Goal: Information Seeking & Learning: Learn about a topic

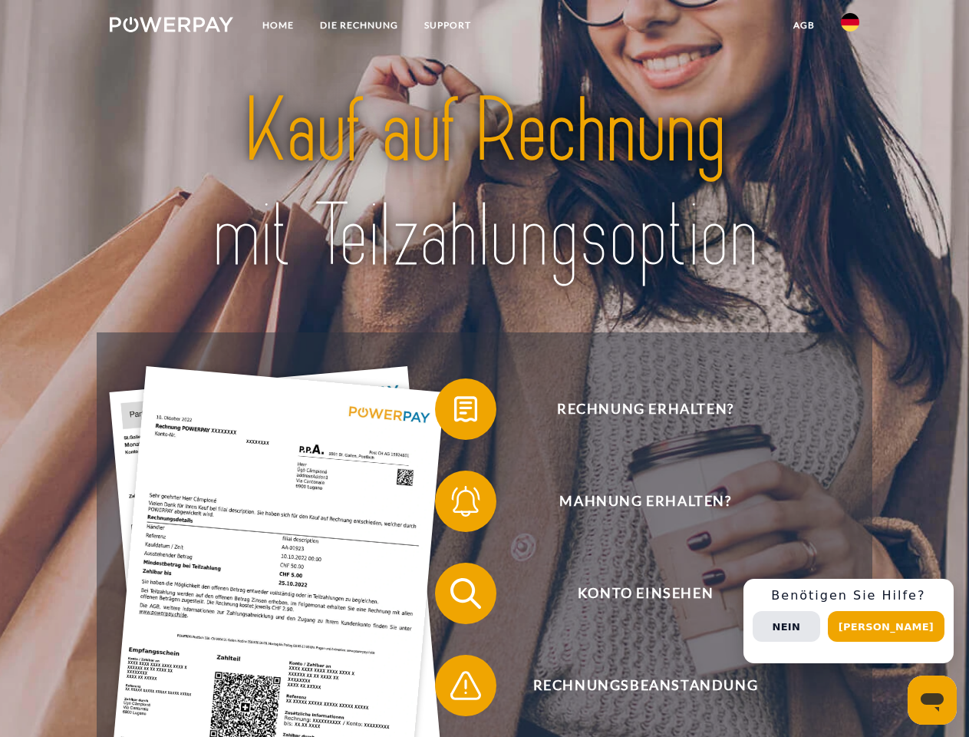
click at [171, 27] on img at bounding box center [172, 24] width 124 height 15
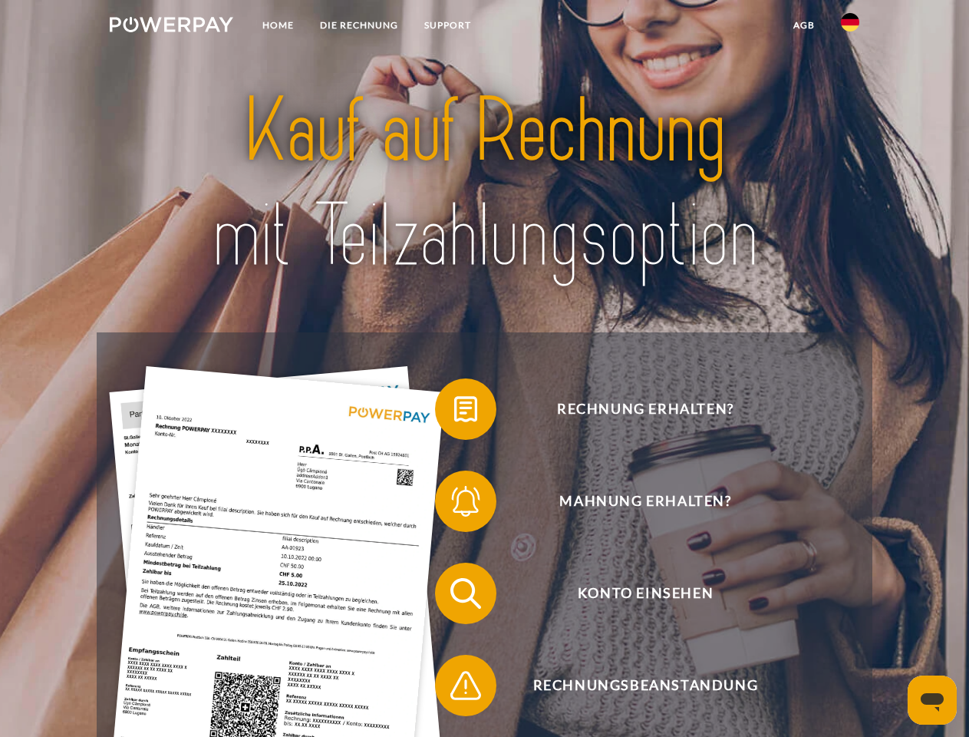
click at [850, 27] on img at bounding box center [850, 22] width 18 height 18
click at [804, 25] on link "agb" at bounding box center [805, 26] width 48 height 28
click at [454, 412] on span at bounding box center [442, 409] width 77 height 77
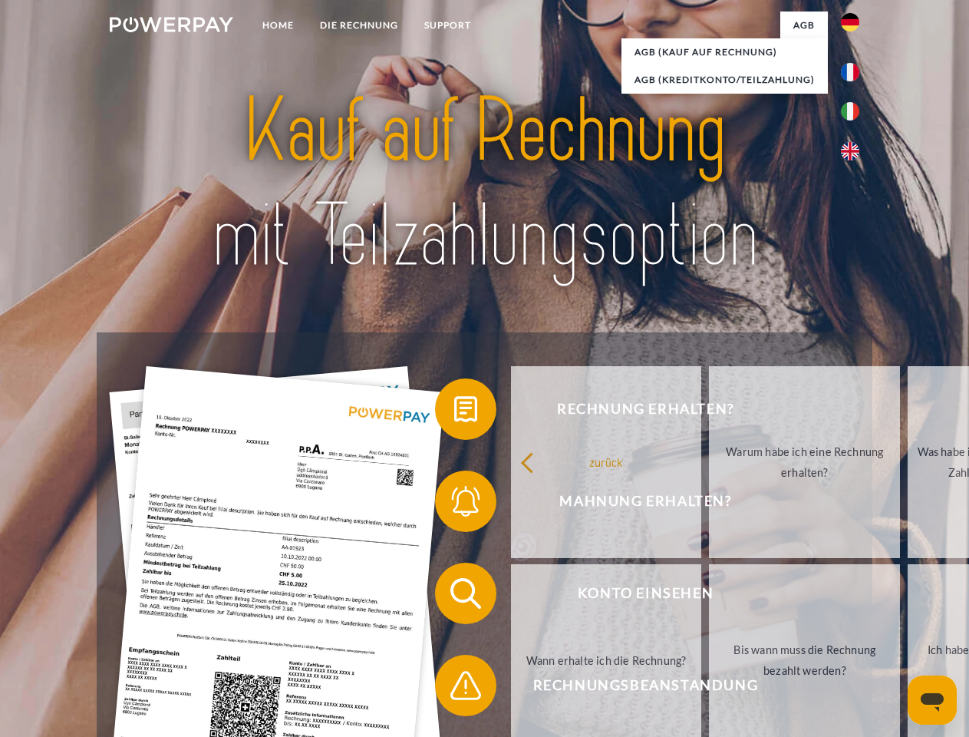
click at [454, 504] on div "Rechnung erhalten? Mahnung erhalten? Konto einsehen" at bounding box center [484, 639] width 775 height 614
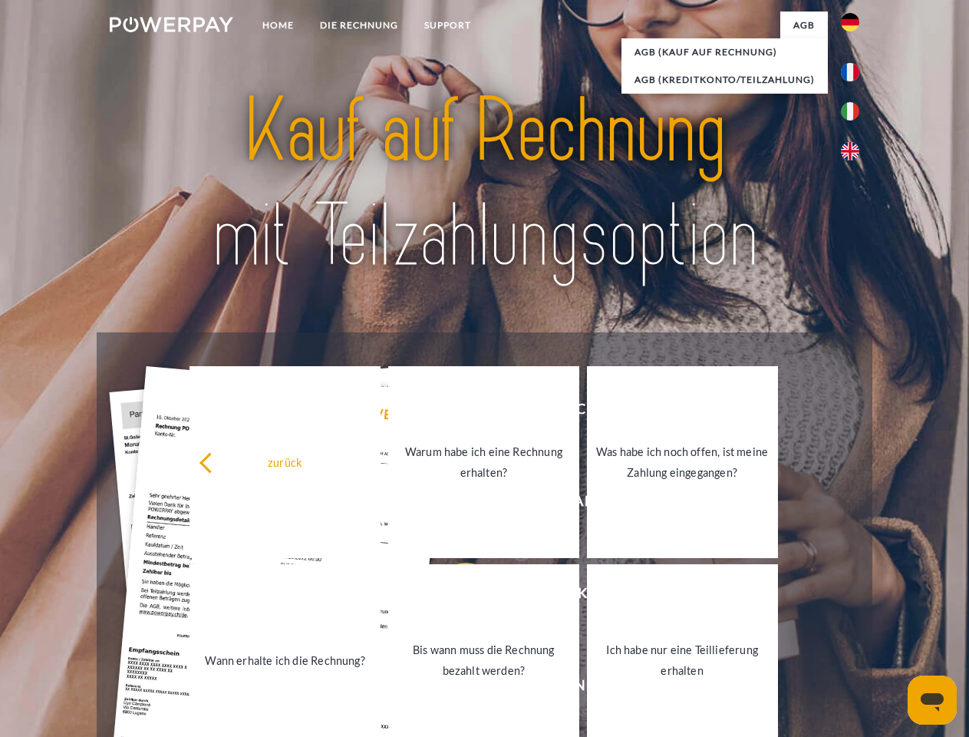
click at [454, 596] on link "Bis wann muss die Rechnung bezahlt werden?" at bounding box center [483, 660] width 191 height 192
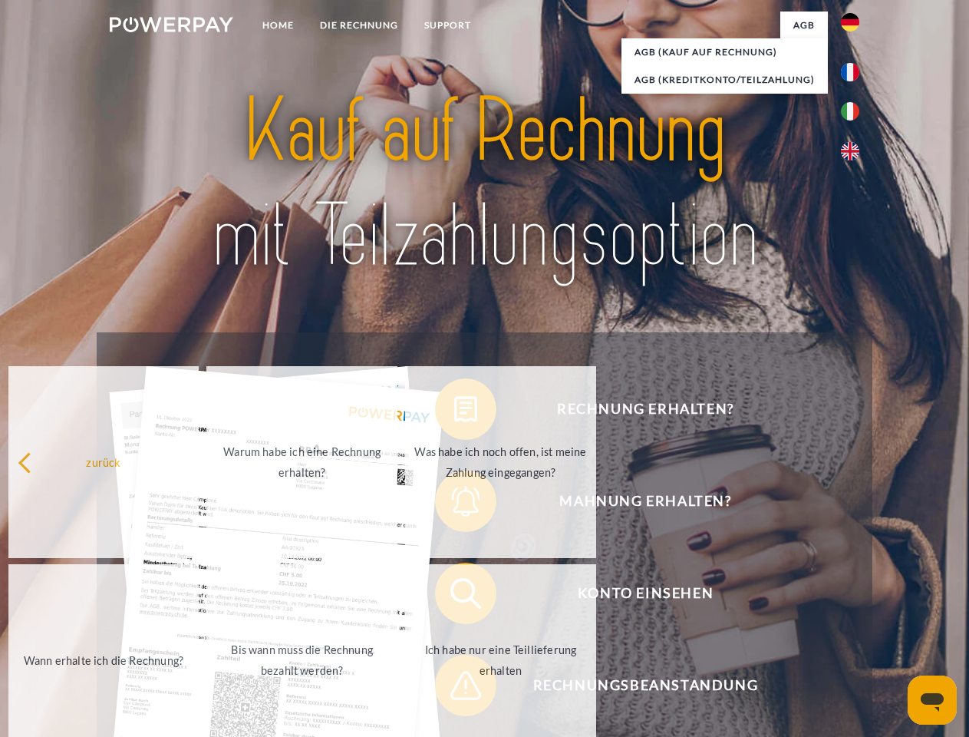
click at [454, 688] on span at bounding box center [442, 685] width 77 height 77
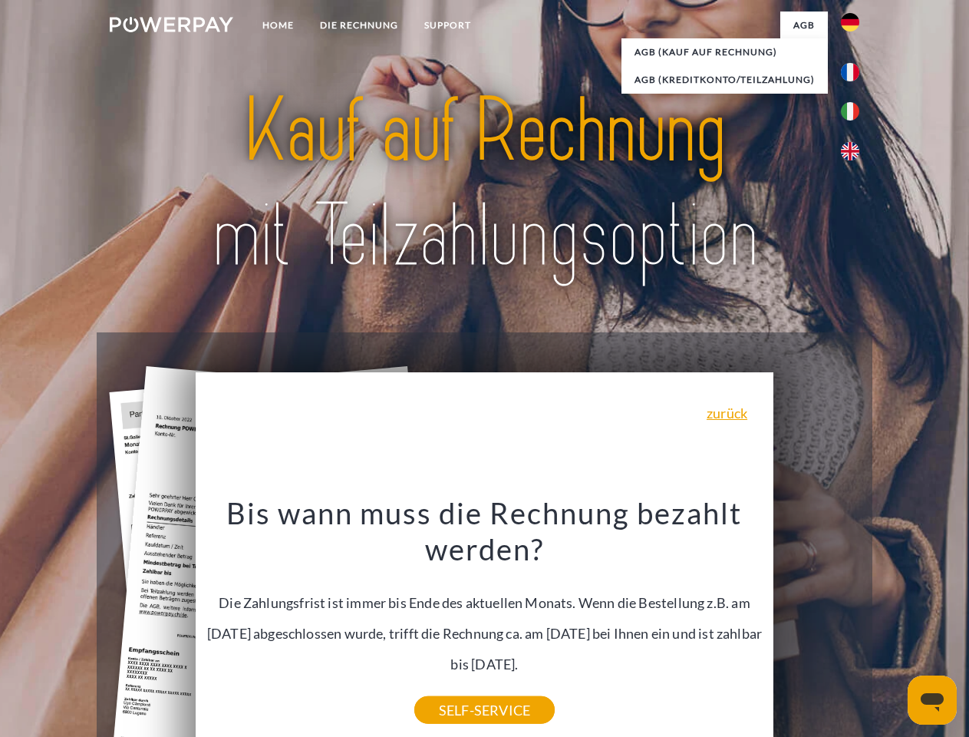
click at [854, 621] on div "Rechnung erhalten? Mahnung erhalten? Konto einsehen" at bounding box center [484, 639] width 775 height 614
click at [817, 624] on span "Konto einsehen" at bounding box center [645, 593] width 376 height 61
click at [892, 626] on header "Home DIE RECHNUNG SUPPORT" at bounding box center [484, 530] width 969 height 1060
